Goal: Information Seeking & Learning: Learn about a topic

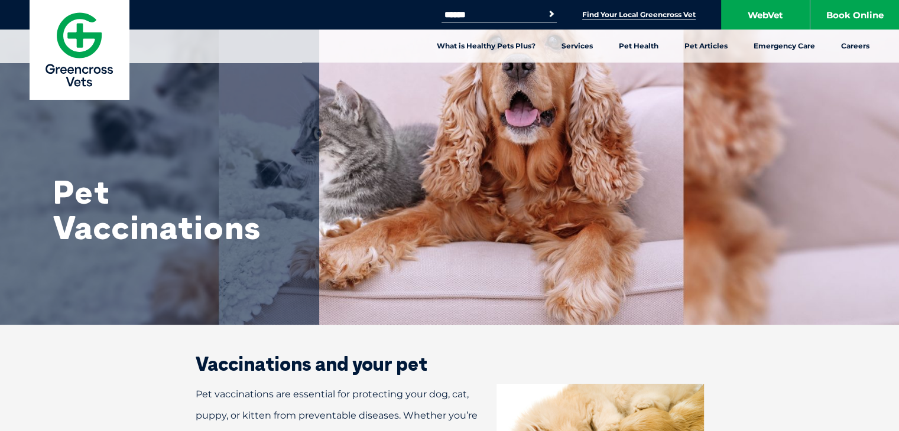
click at [613, 19] on link "Find Your Local Greencross Vet" at bounding box center [638, 14] width 113 height 9
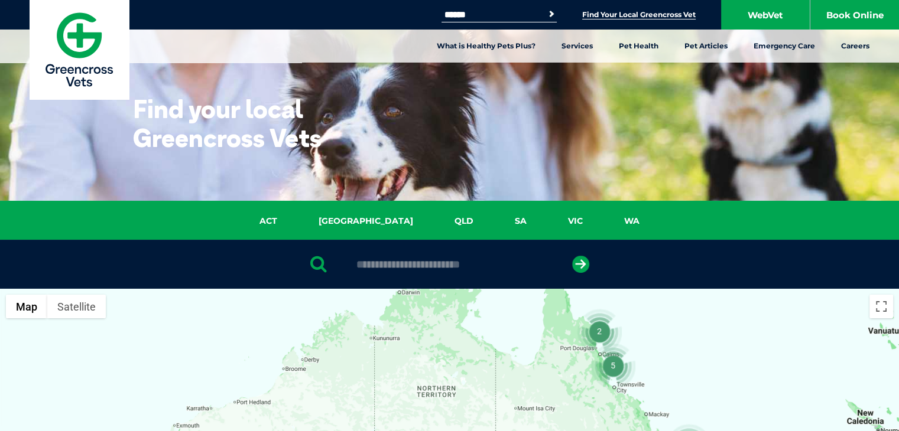
click at [435, 263] on input "text" at bounding box center [449, 265] width 198 height 12
type input "****"
click at [572, 256] on button "submit" at bounding box center [580, 264] width 17 height 17
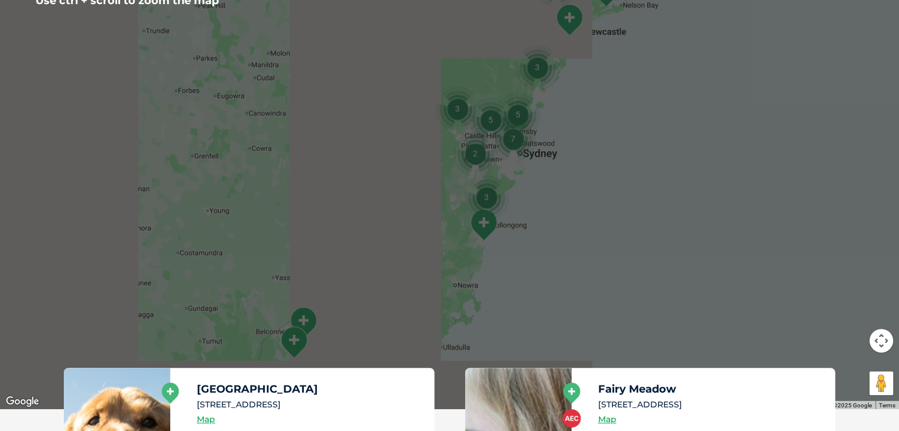
scroll to position [355, 0]
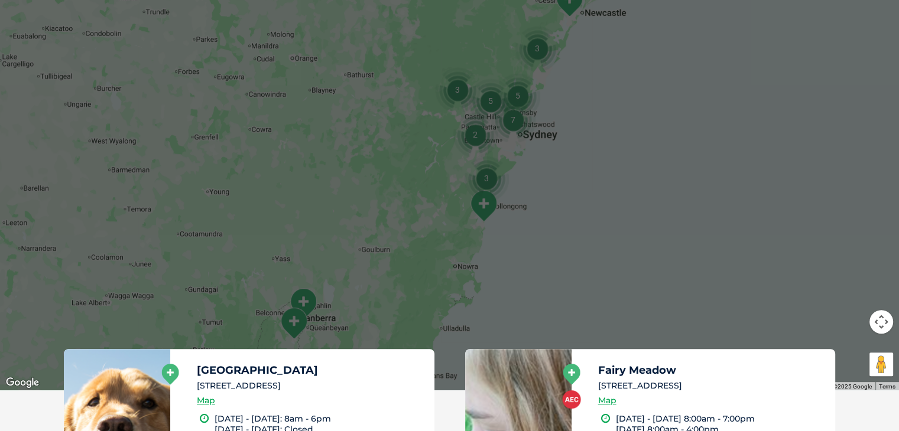
click at [501, 223] on div at bounding box center [449, 162] width 899 height 456
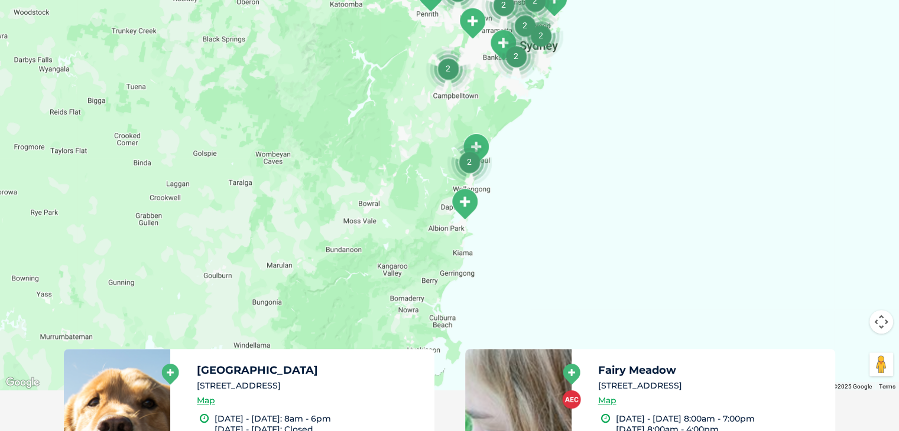
click at [496, 223] on div at bounding box center [449, 162] width 899 height 456
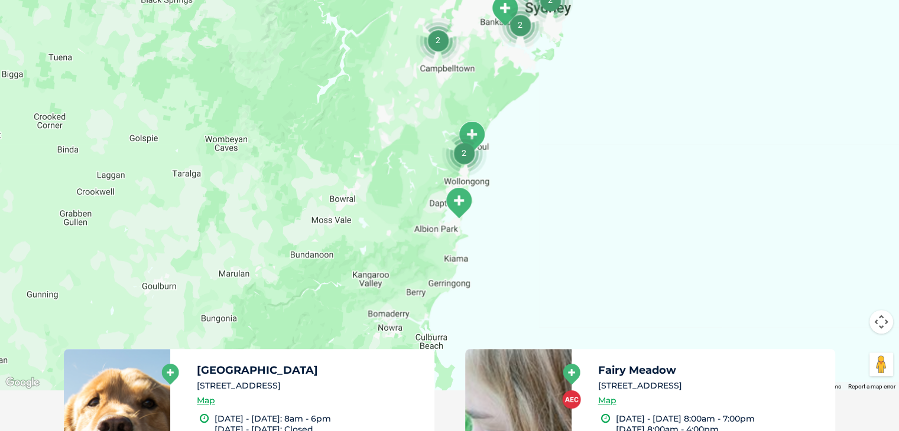
click at [495, 223] on div at bounding box center [449, 162] width 899 height 456
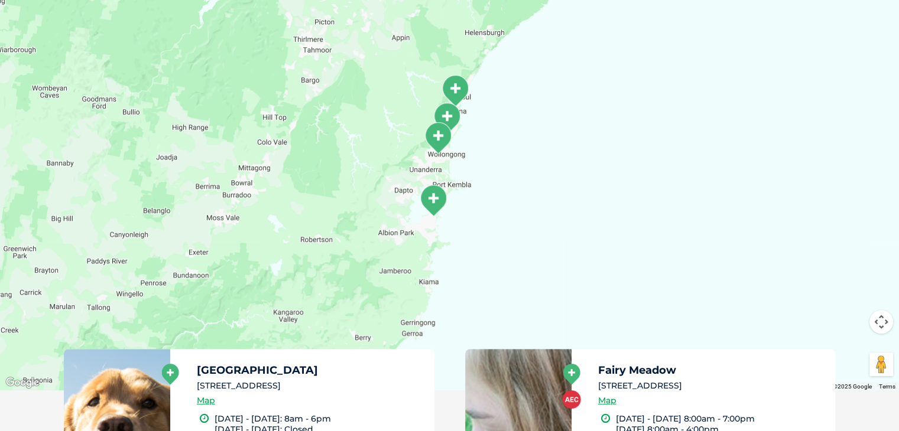
click at [495, 223] on div at bounding box center [449, 162] width 899 height 456
drag, startPoint x: 495, startPoint y: 223, endPoint x: 504, endPoint y: 223, distance: 8.9
click at [496, 223] on div at bounding box center [449, 162] width 899 height 456
click at [504, 222] on div at bounding box center [449, 162] width 899 height 456
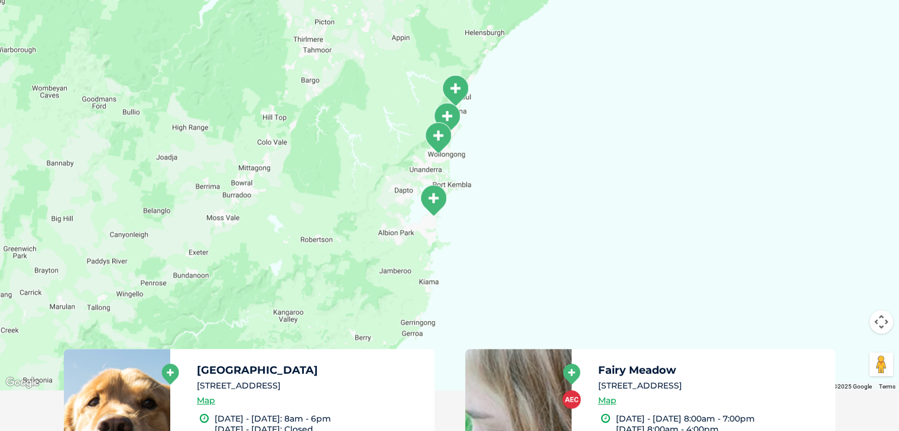
click at [445, 199] on img "Warilla – Shell Cove" at bounding box center [433, 200] width 30 height 32
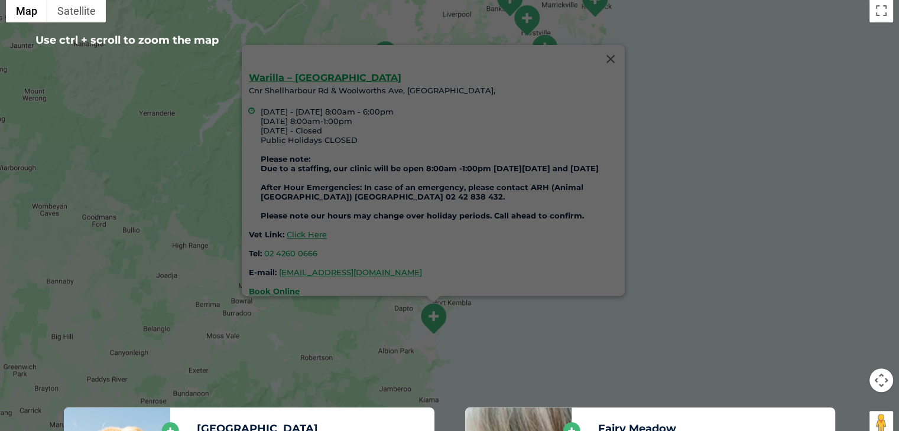
scroll to position [295, 0]
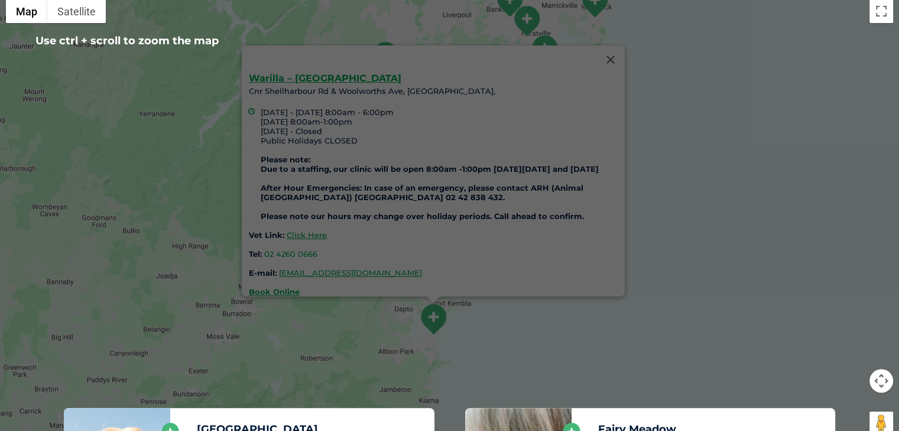
click at [662, 219] on div "Warilla – Shell Cove Cnr Shellharbour Rd & Woolworths Ave, Warilla, Monday - Fr…" at bounding box center [449, 222] width 899 height 456
click at [334, 338] on div "Warilla – Shell Cove Cnr Shellharbour Rd & Woolworths Ave, Warilla, Monday - Fr…" at bounding box center [449, 222] width 899 height 456
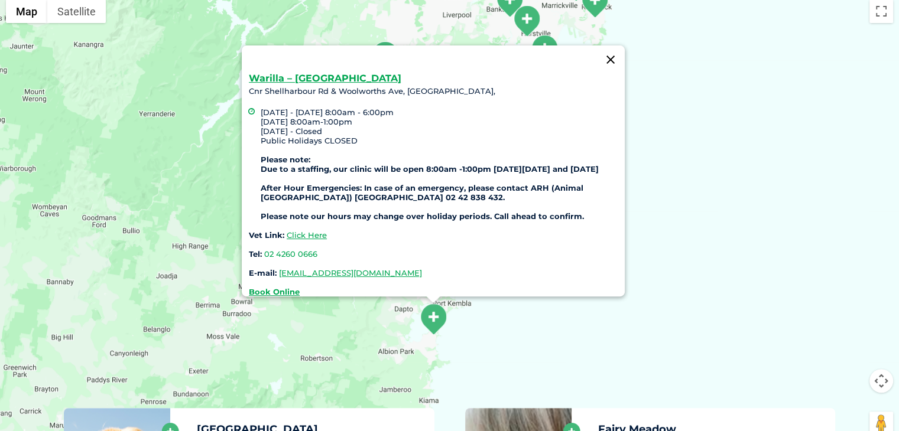
click at [619, 53] on button "Close" at bounding box center [610, 59] width 28 height 28
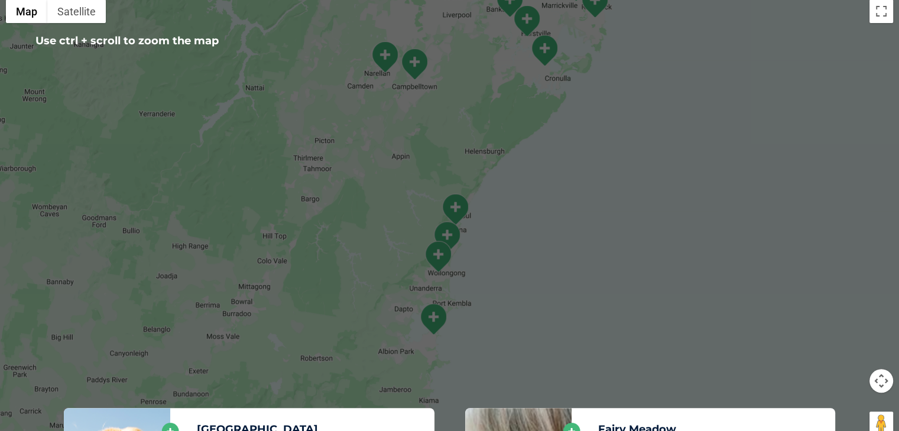
click at [511, 217] on div "To navigate, press the arrow keys." at bounding box center [449, 222] width 899 height 456
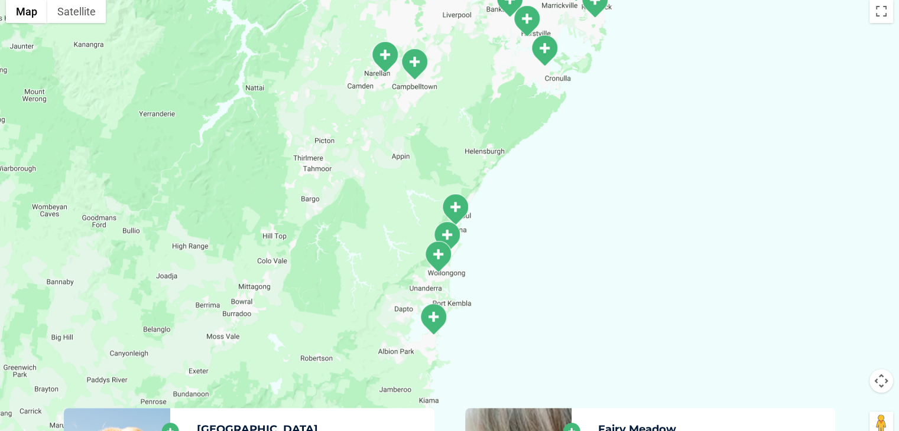
click at [508, 217] on div at bounding box center [449, 222] width 899 height 456
click at [506, 218] on div at bounding box center [449, 222] width 899 height 456
click at [480, 259] on div at bounding box center [449, 222] width 899 height 456
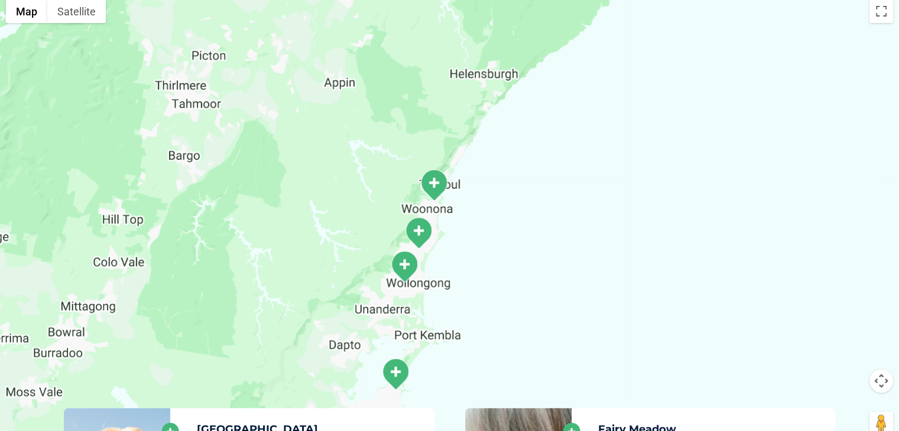
click at [477, 263] on div at bounding box center [449, 222] width 899 height 456
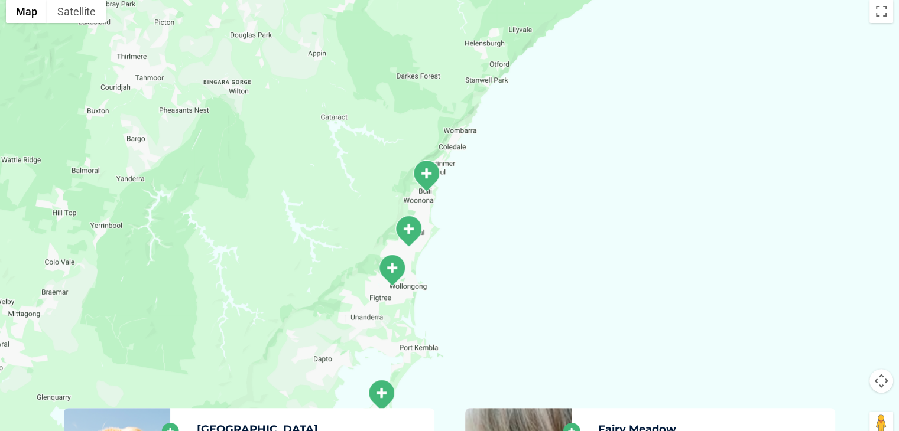
click at [476, 263] on div at bounding box center [449, 222] width 899 height 456
click at [445, 271] on div at bounding box center [449, 222] width 899 height 456
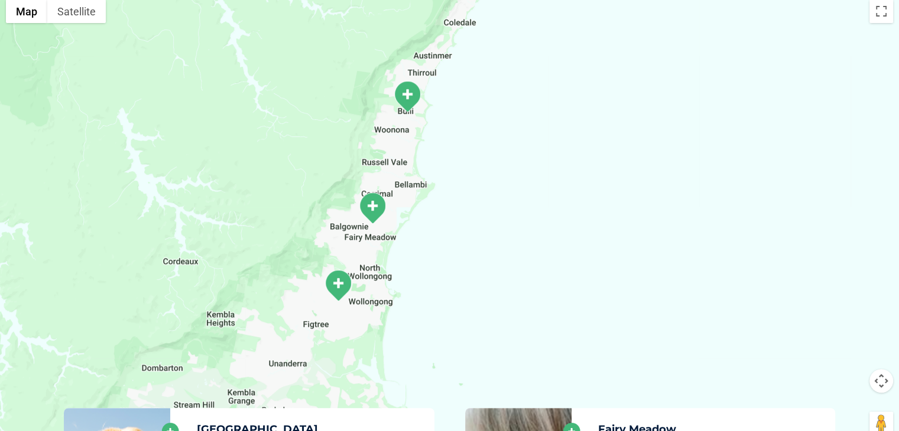
click at [345, 289] on img "Crown Street" at bounding box center [338, 285] width 30 height 32
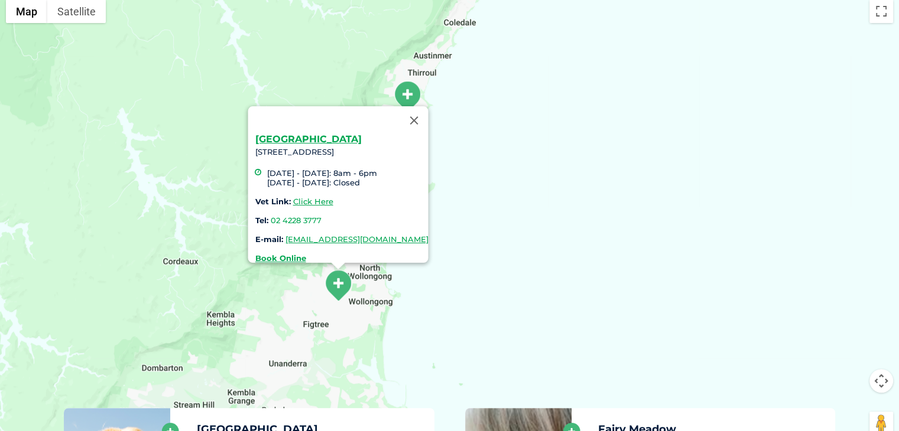
click at [332, 282] on img "Crown Street" at bounding box center [338, 285] width 30 height 32
click at [292, 197] on link "Click Here" at bounding box center [312, 201] width 40 height 9
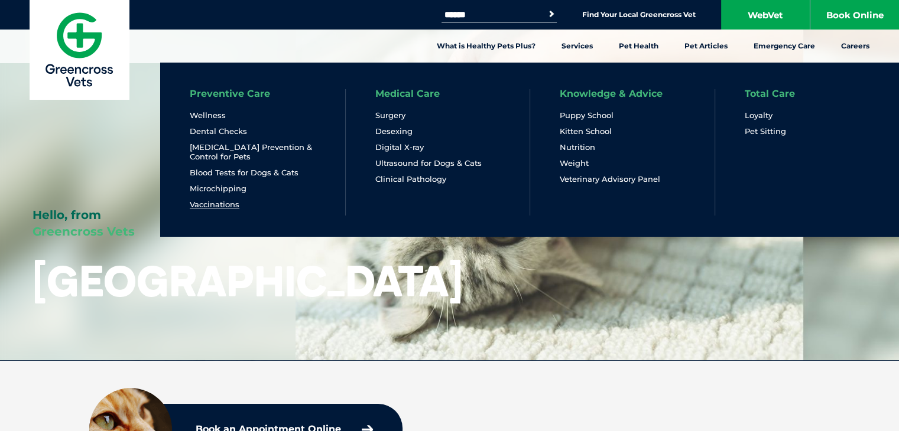
click at [204, 203] on link "Vaccinations" at bounding box center [215, 205] width 50 height 10
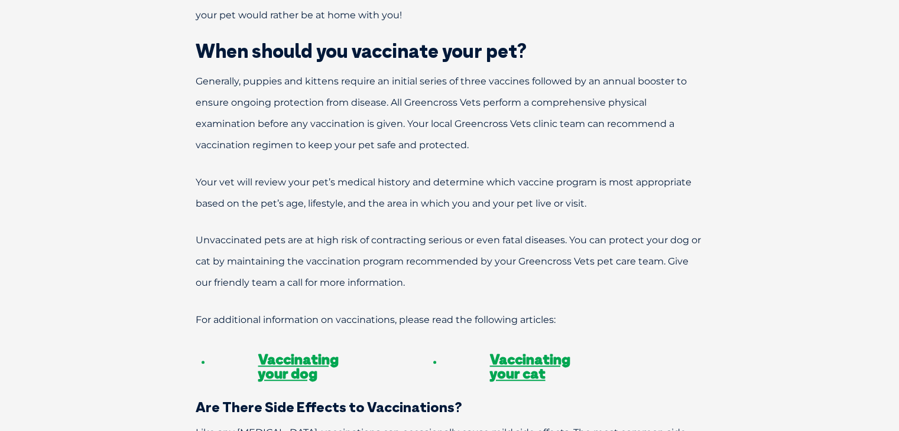
scroll to position [1004, 0]
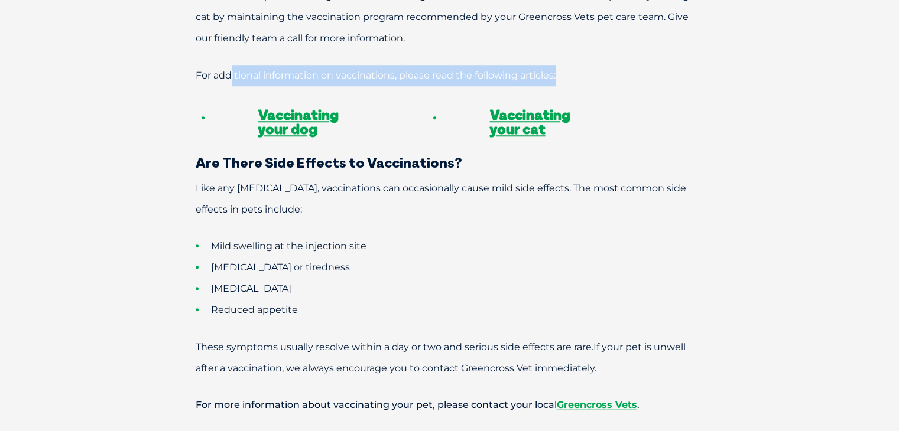
drag, startPoint x: 299, startPoint y: 52, endPoint x: 635, endPoint y: 58, distance: 336.3
click at [635, 65] on p "For additional information on vaccinations, please read the following articles:" at bounding box center [449, 75] width 591 height 21
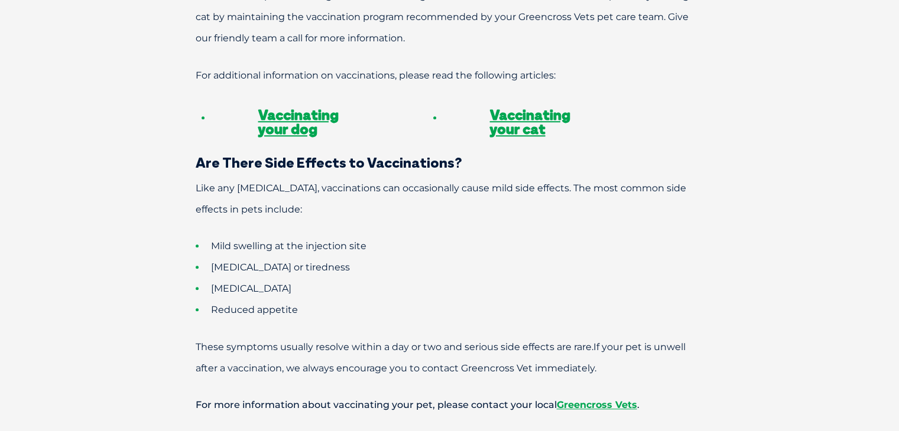
click at [516, 110] on link "Vaccinating your cat" at bounding box center [530, 122] width 80 height 32
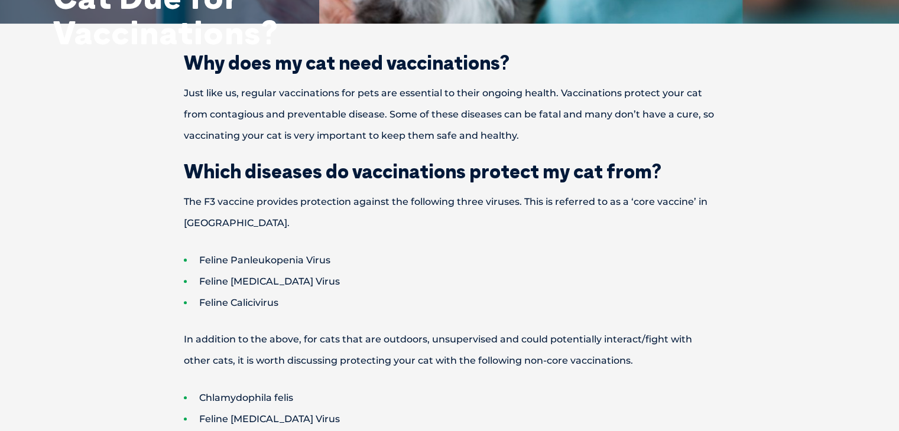
scroll to position [236, 0]
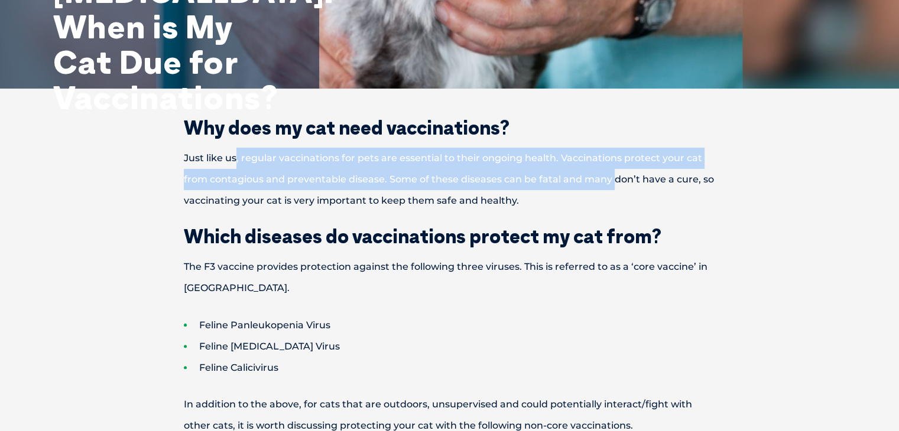
drag, startPoint x: 277, startPoint y: 166, endPoint x: 612, endPoint y: 173, distance: 335.7
click at [612, 173] on p "Just like us, regular vaccinations for pets are essential to their ongoing heal…" at bounding box center [449, 180] width 615 height 64
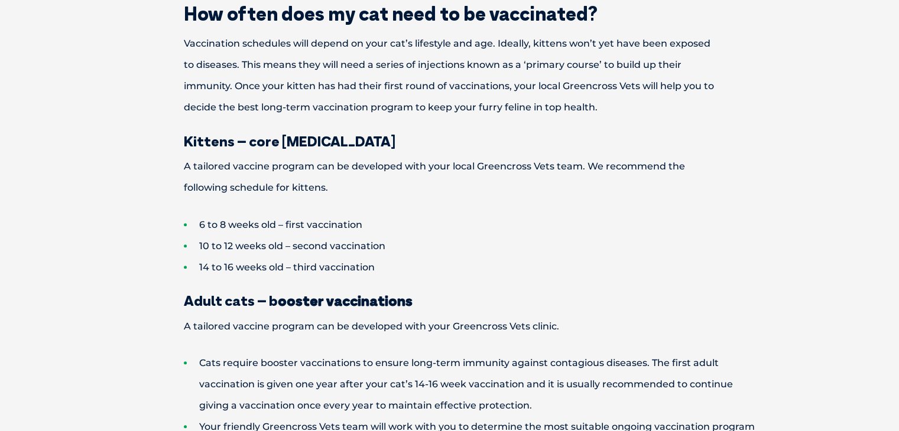
scroll to position [827, 0]
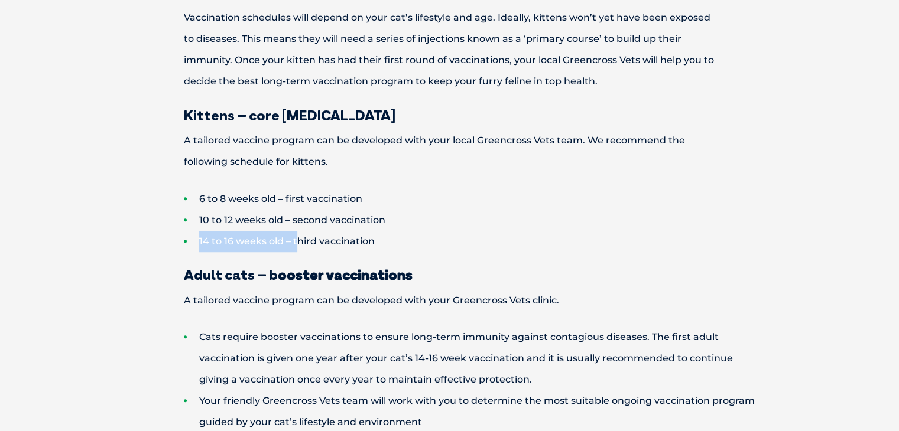
drag, startPoint x: 198, startPoint y: 240, endPoint x: 298, endPoint y: 235, distance: 100.0
click at [298, 235] on li "14 to 16 weeks old – third vaccination" at bounding box center [470, 241] width 573 height 21
click at [564, 236] on li "14 to 16 weeks old – third vaccination" at bounding box center [470, 241] width 573 height 21
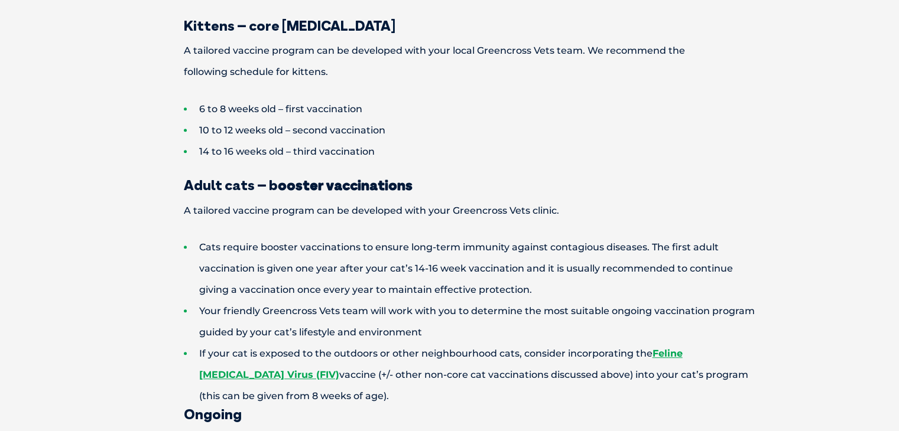
scroll to position [945, 0]
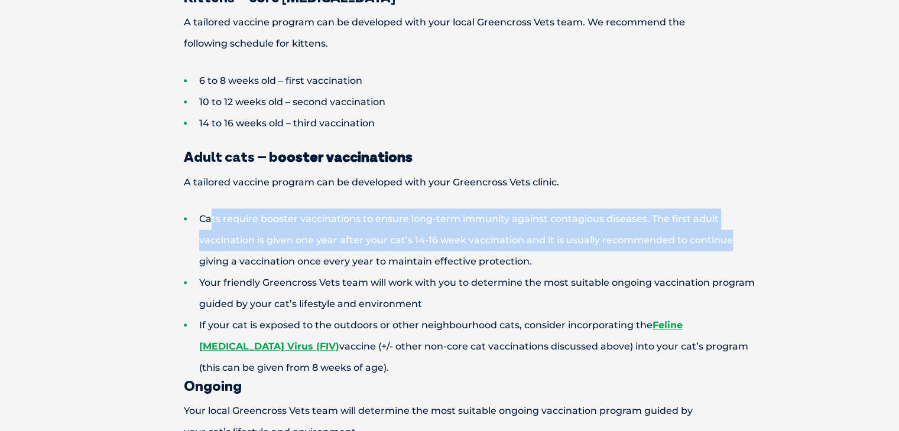
drag, startPoint x: 222, startPoint y: 216, endPoint x: 731, endPoint y: 238, distance: 509.2
click at [730, 238] on li "Cats require booster vaccinations to ensure long-term immunity against contagio…" at bounding box center [470, 241] width 573 height 64
click at [778, 239] on div "Why does my cat need vaccinations? Just like us, regular vaccinations for pets …" at bounding box center [449, 201] width 899 height 1584
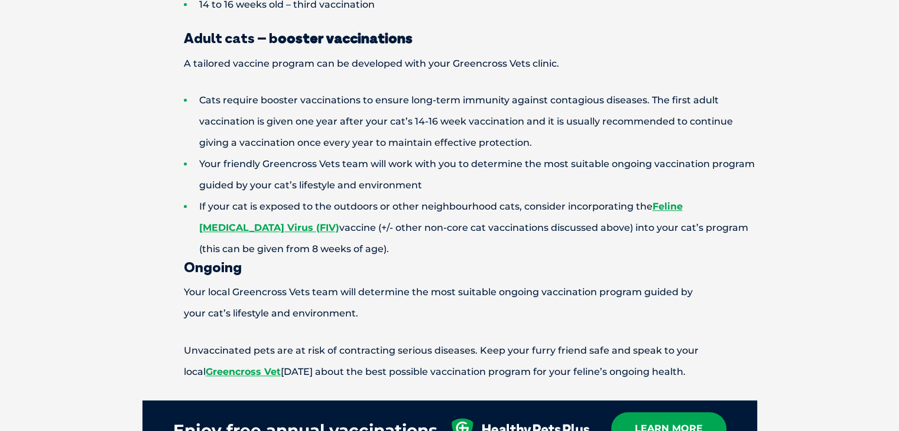
scroll to position [1064, 0]
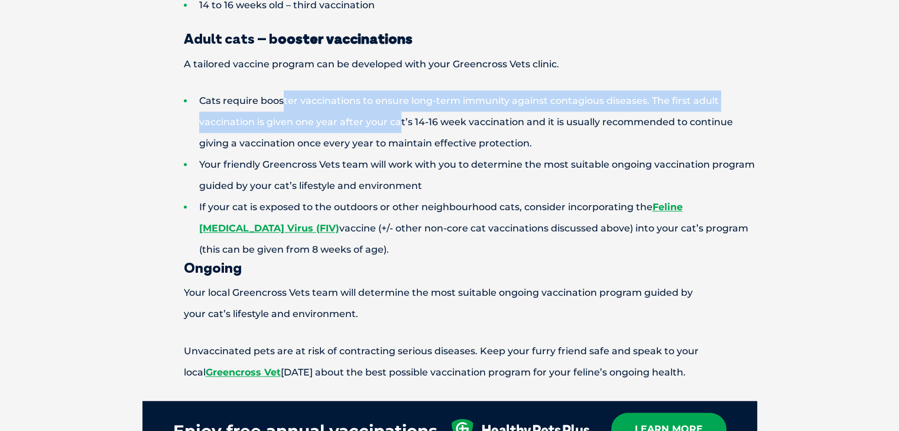
drag, startPoint x: 331, startPoint y: 116, endPoint x: 399, endPoint y: 124, distance: 68.4
click at [399, 124] on li "Cats require booster vaccinations to ensure long-term immunity against contagio…" at bounding box center [470, 122] width 573 height 64
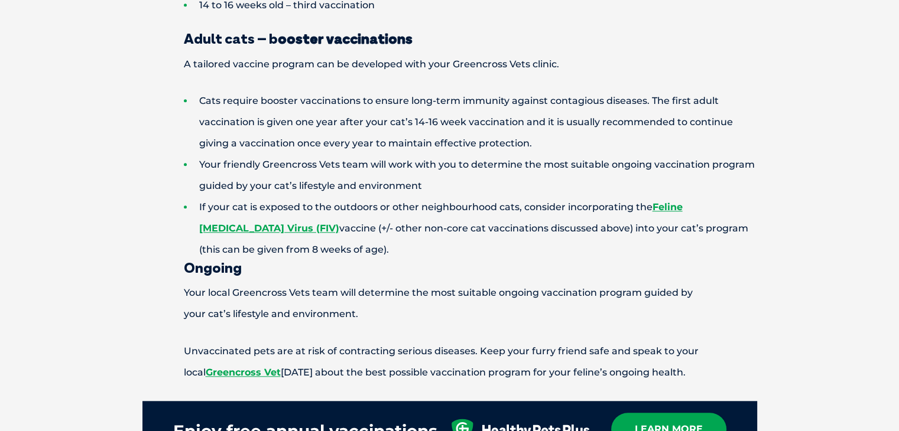
click at [421, 126] on li "Cats require booster vaccinations to ensure long-term immunity against contagio…" at bounding box center [470, 122] width 573 height 64
drag, startPoint x: 420, startPoint y: 123, endPoint x: 409, endPoint y: 123, distance: 10.1
click at [409, 123] on li "Cats require booster vaccinations to ensure long-term immunity against contagio…" at bounding box center [470, 122] width 573 height 64
click at [603, 121] on li "Cats require booster vaccinations to ensure long-term immunity against contagio…" at bounding box center [470, 122] width 573 height 64
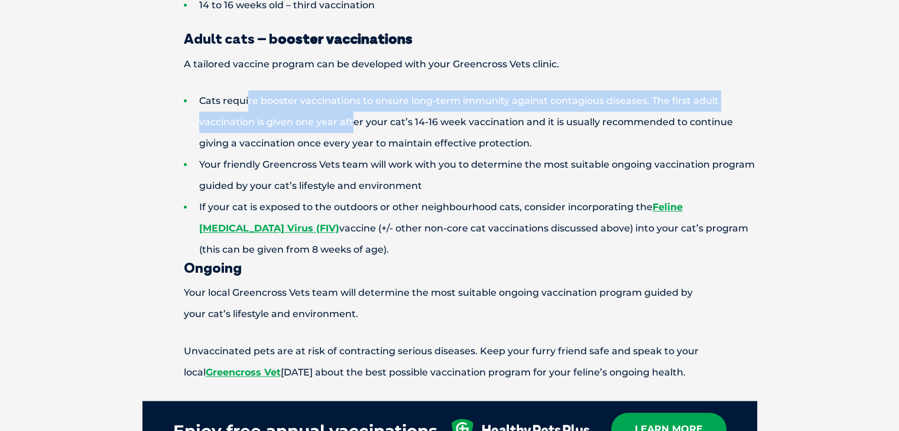
drag, startPoint x: 247, startPoint y: 108, endPoint x: 351, endPoint y: 125, distance: 105.4
click at [351, 125] on li "Cats require booster vaccinations to ensure long-term immunity against contagio…" at bounding box center [470, 122] width 573 height 64
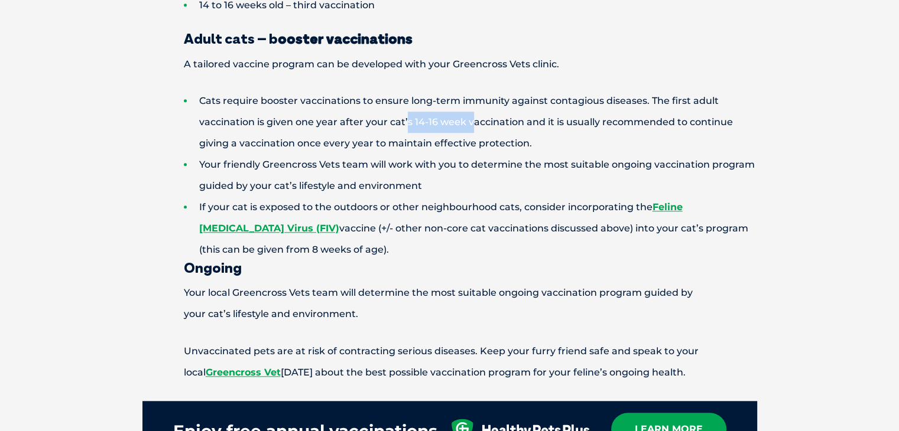
drag, startPoint x: 406, startPoint y: 121, endPoint x: 473, endPoint y: 121, distance: 66.8
click at [473, 121] on li "Cats require booster vaccinations to ensure long-term immunity against contagio…" at bounding box center [470, 122] width 573 height 64
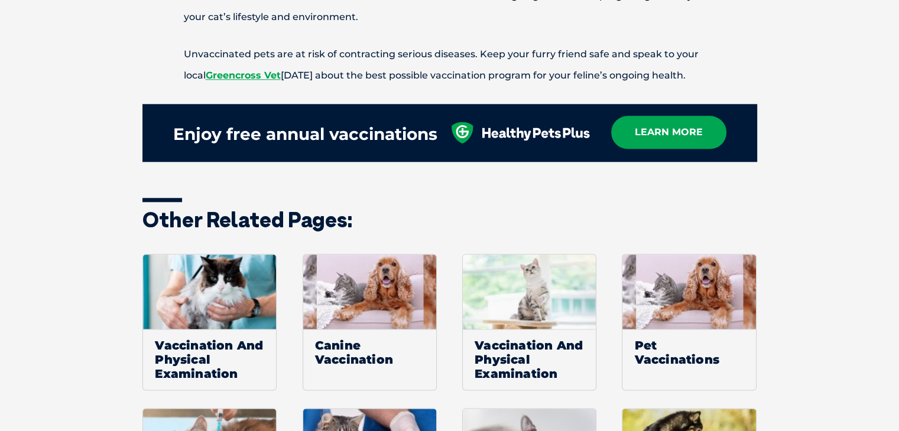
scroll to position [1418, 0]
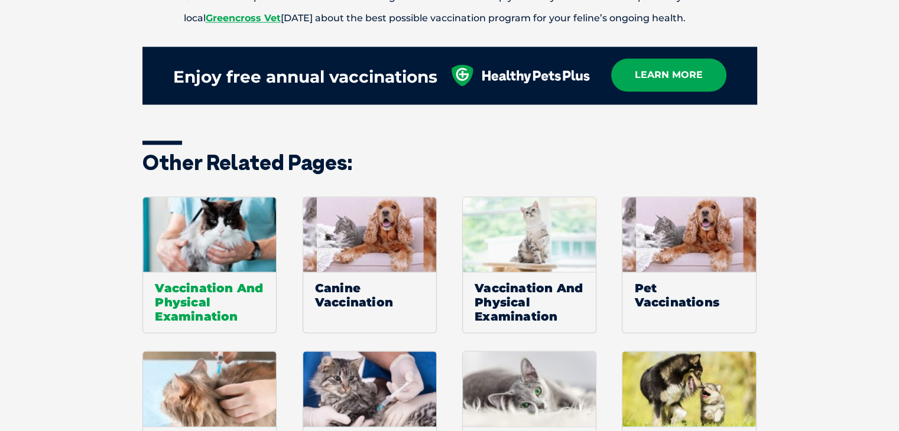
click at [188, 303] on span "Vaccination And Physical Examination" at bounding box center [209, 302] width 133 height 61
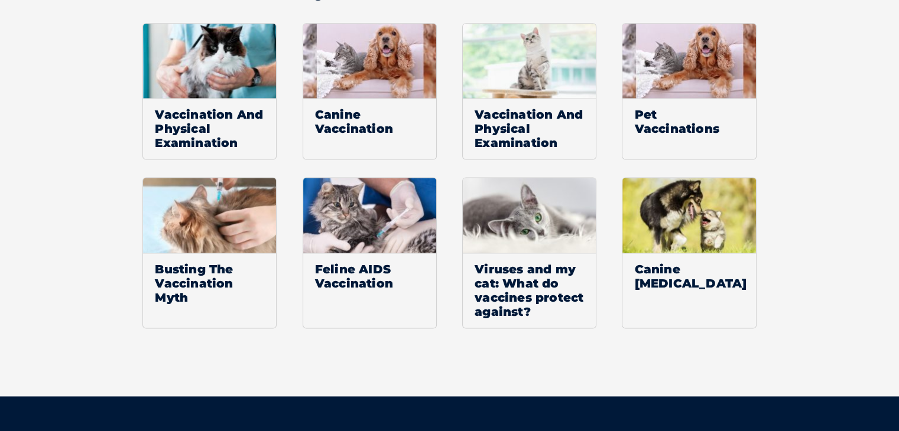
scroll to position [1595, 0]
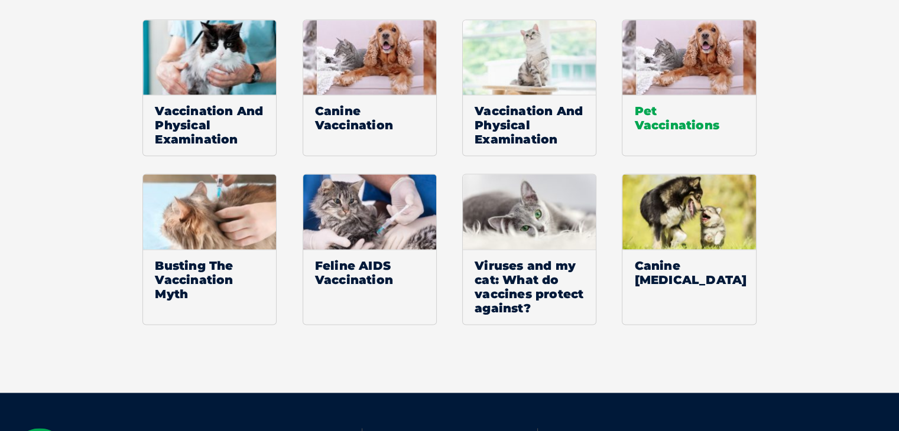
click at [700, 83] on img at bounding box center [688, 57] width 133 height 75
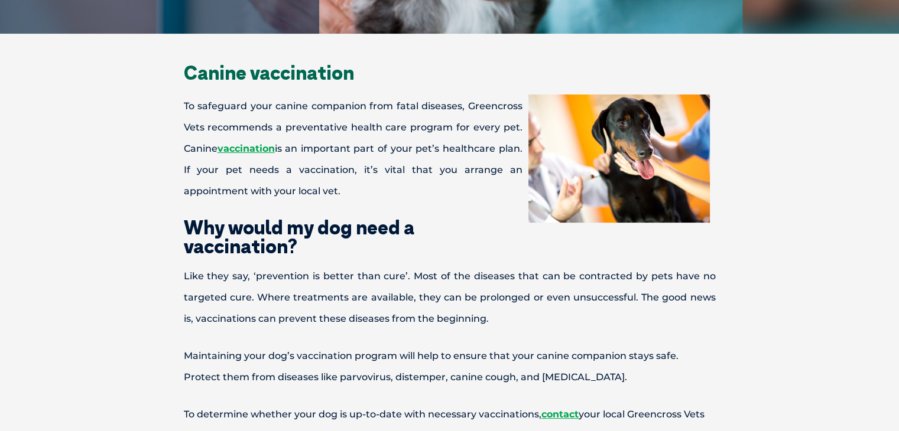
scroll to position [295, 0]
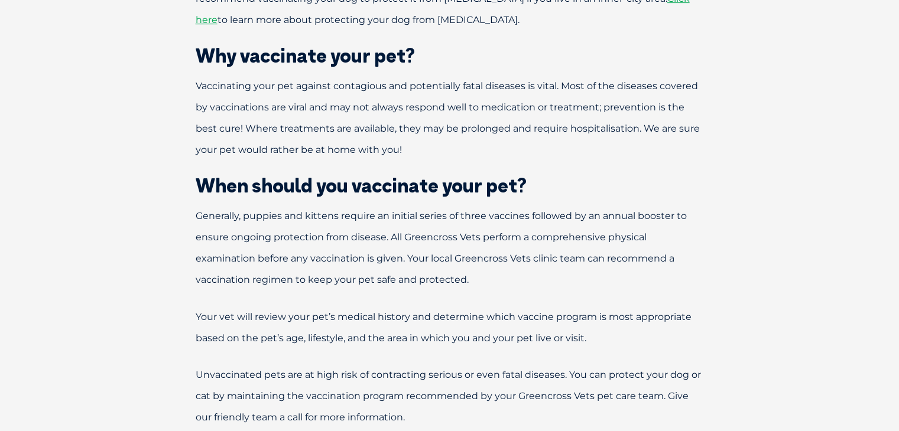
scroll to position [709, 0]
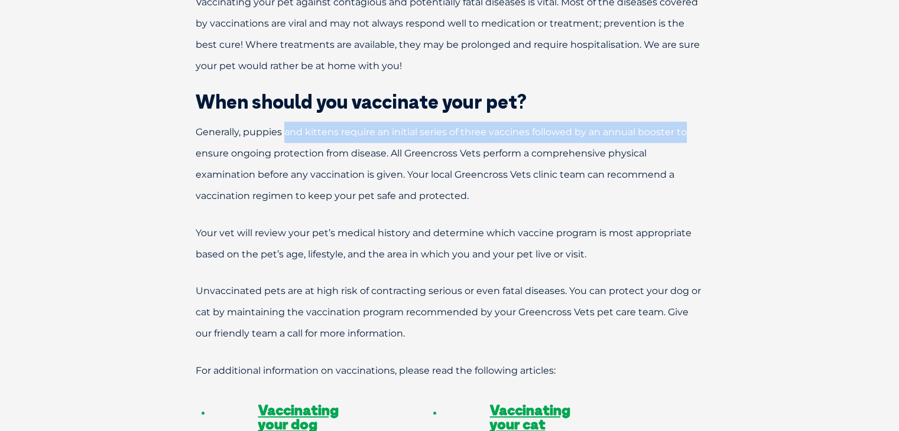
drag, startPoint x: 314, startPoint y: 112, endPoint x: 690, endPoint y: 110, distance: 376.4
click at [690, 122] on p "Generally, puppies and kittens require an initial series of three vaccines foll…" at bounding box center [449, 164] width 591 height 85
click at [724, 122] on p "Generally, puppies and kittens require an initial series of three vaccines foll…" at bounding box center [449, 164] width 591 height 85
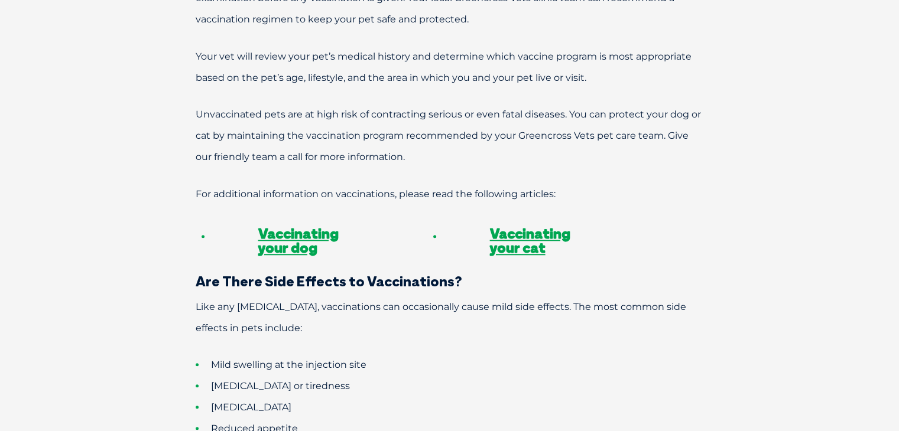
scroll to position [886, 0]
click at [534, 224] on link "Vaccinating your cat" at bounding box center [530, 240] width 80 height 32
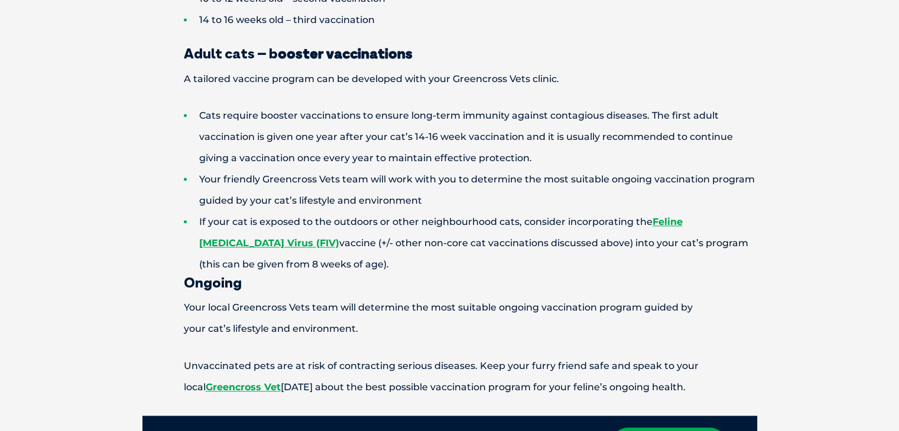
scroll to position [1064, 0]
